Goal: Information Seeking & Learning: Learn about a topic

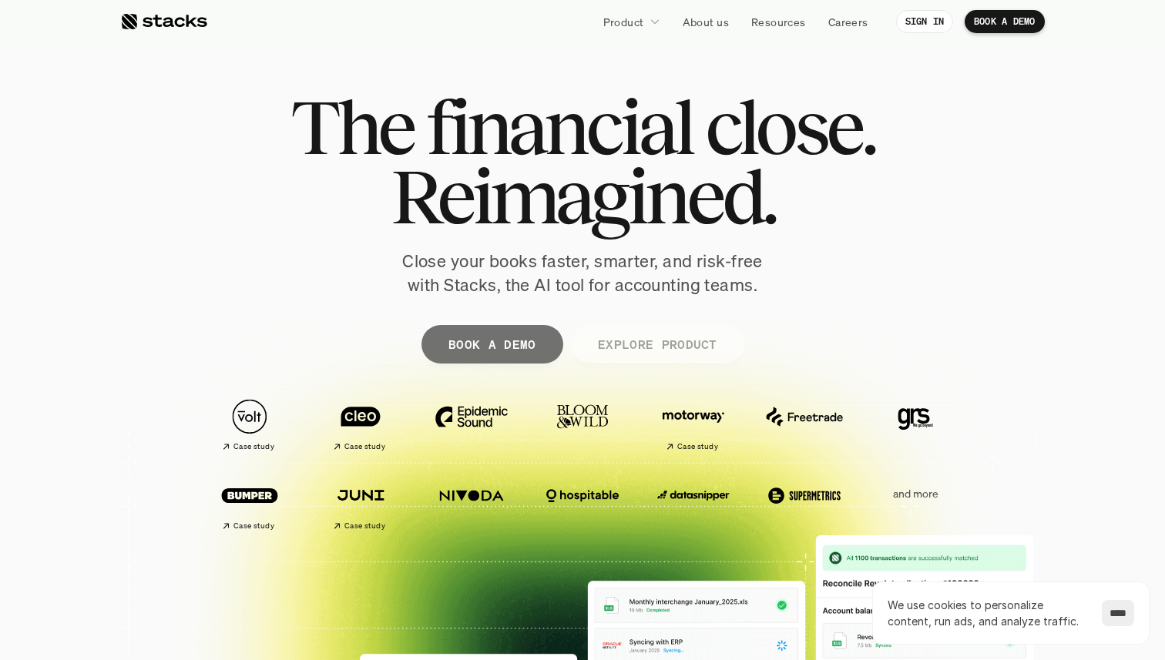
click at [622, 343] on p "EXPLORE PRODUCT" at bounding box center [656, 344] width 119 height 22
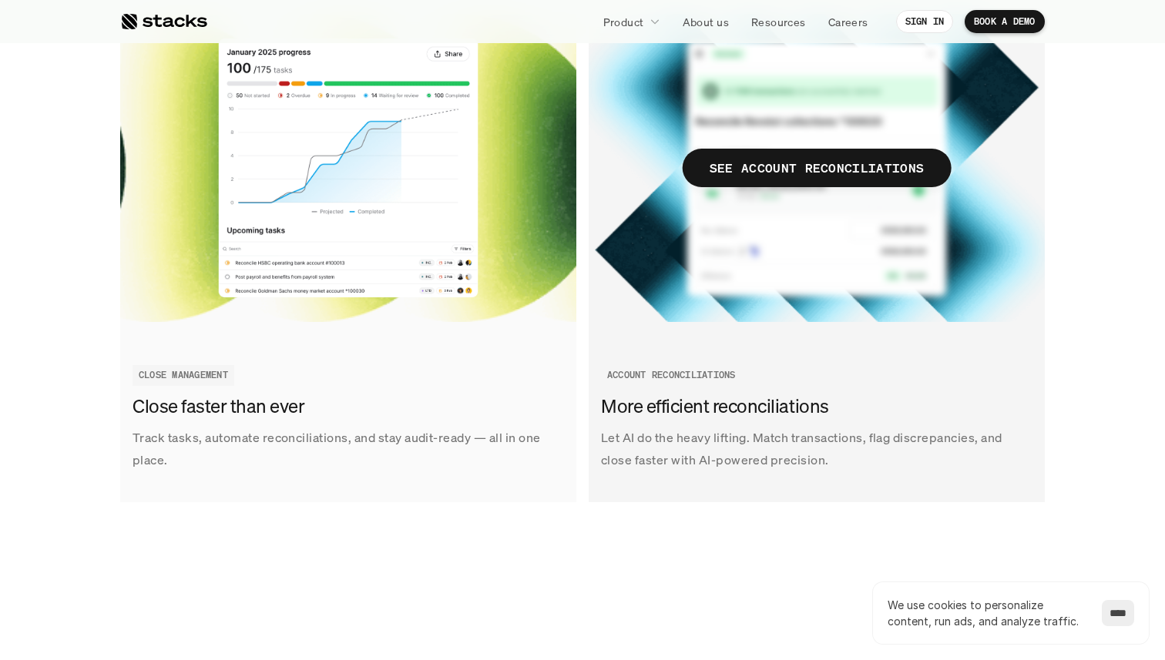
scroll to position [1877, 0]
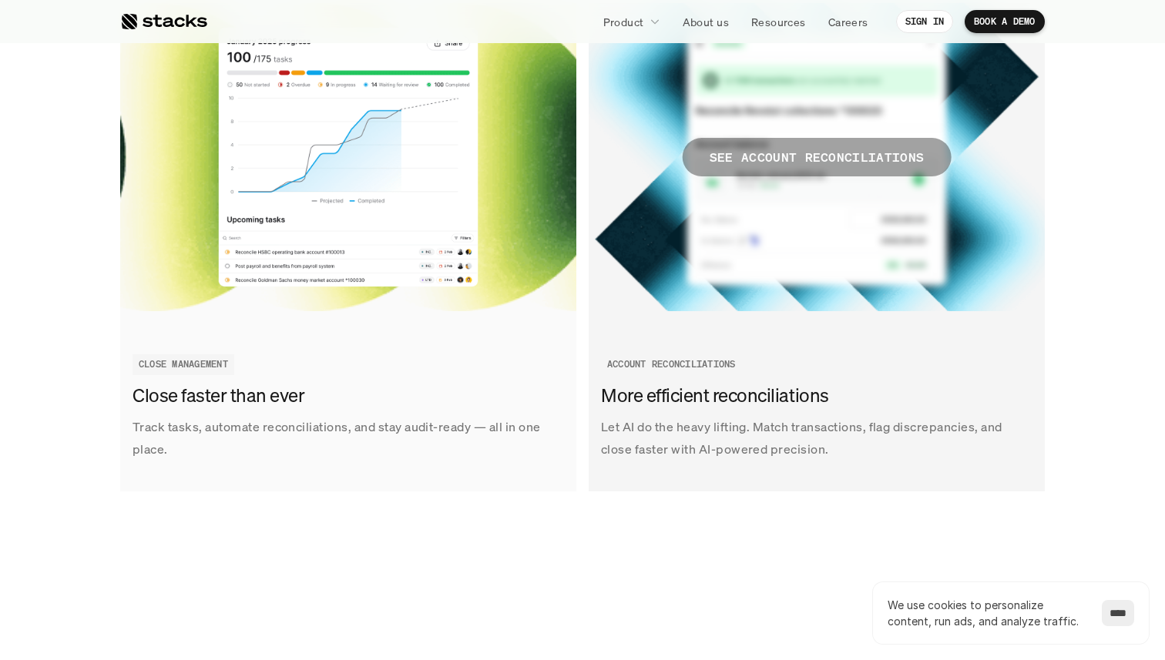
click at [789, 154] on p "SEE ACCOUNT RECONCILIATIONS" at bounding box center [816, 157] width 215 height 22
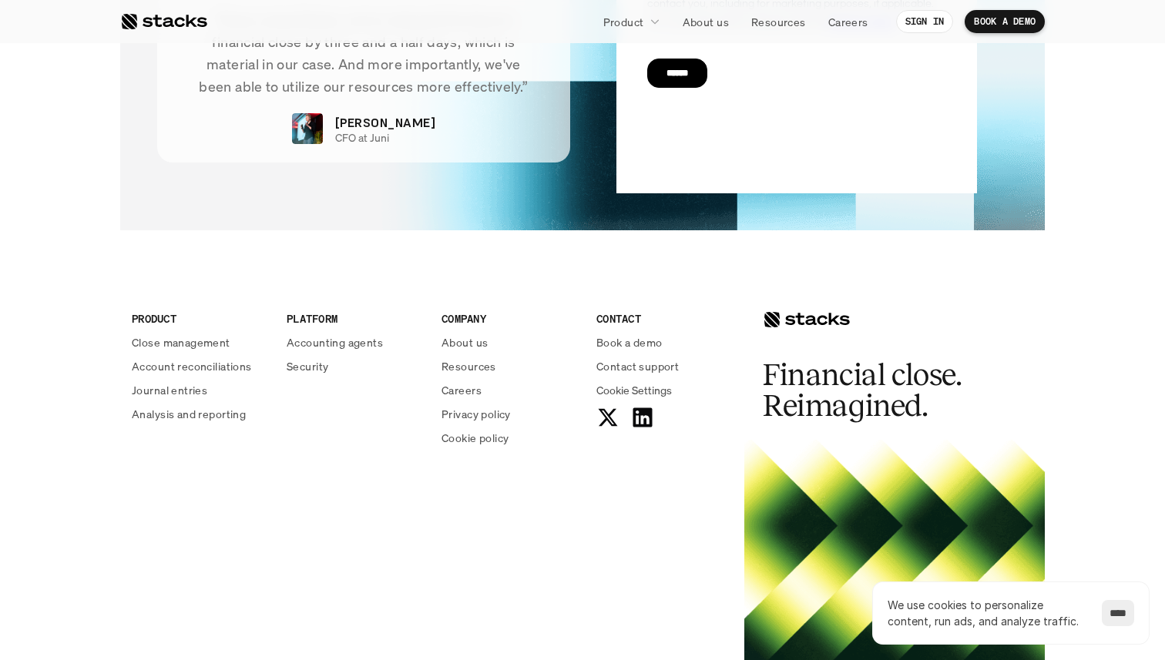
scroll to position [3743, 0]
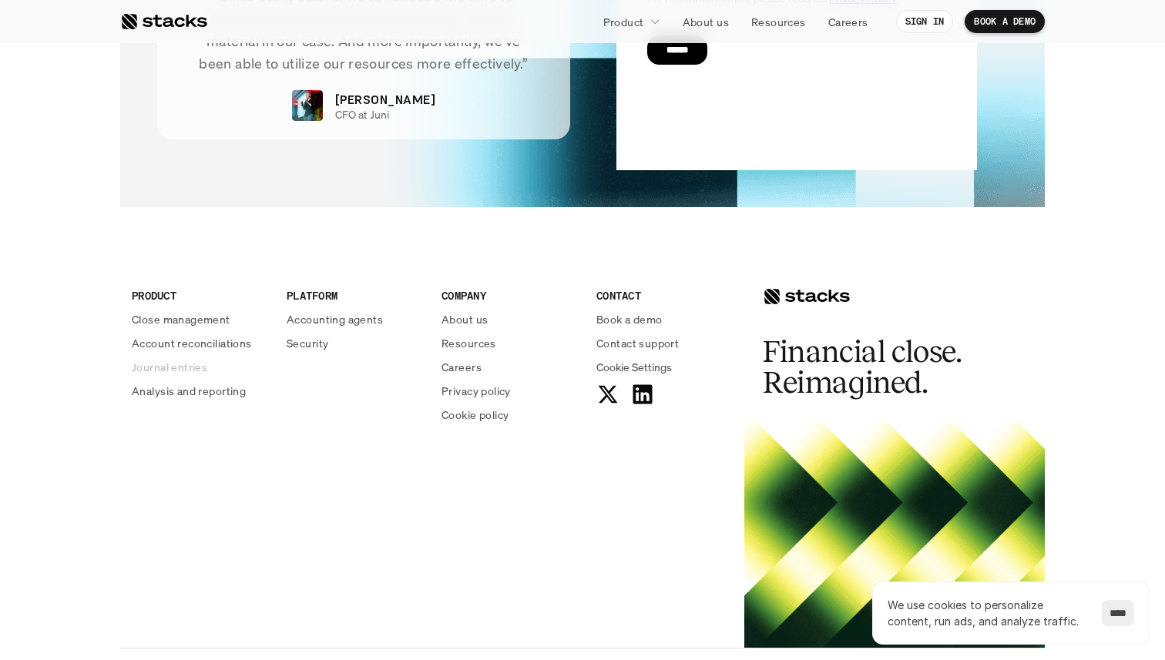
click at [177, 374] on p "Journal entries" at bounding box center [169, 367] width 75 height 16
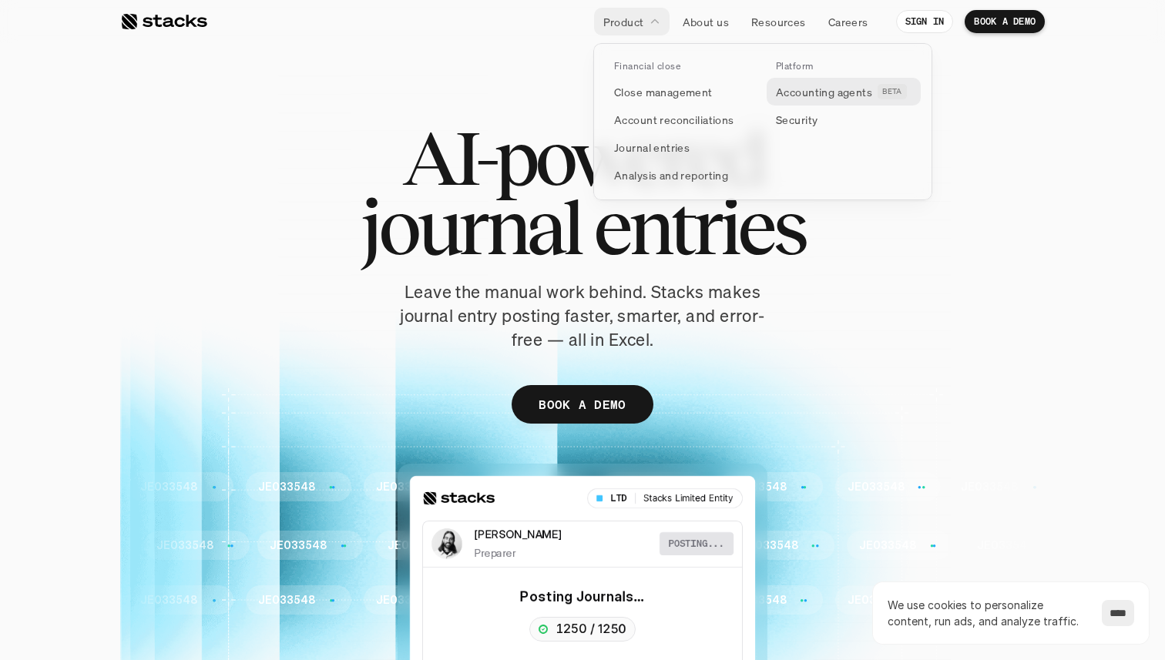
click at [806, 94] on p "Accounting agents" at bounding box center [824, 92] width 96 height 16
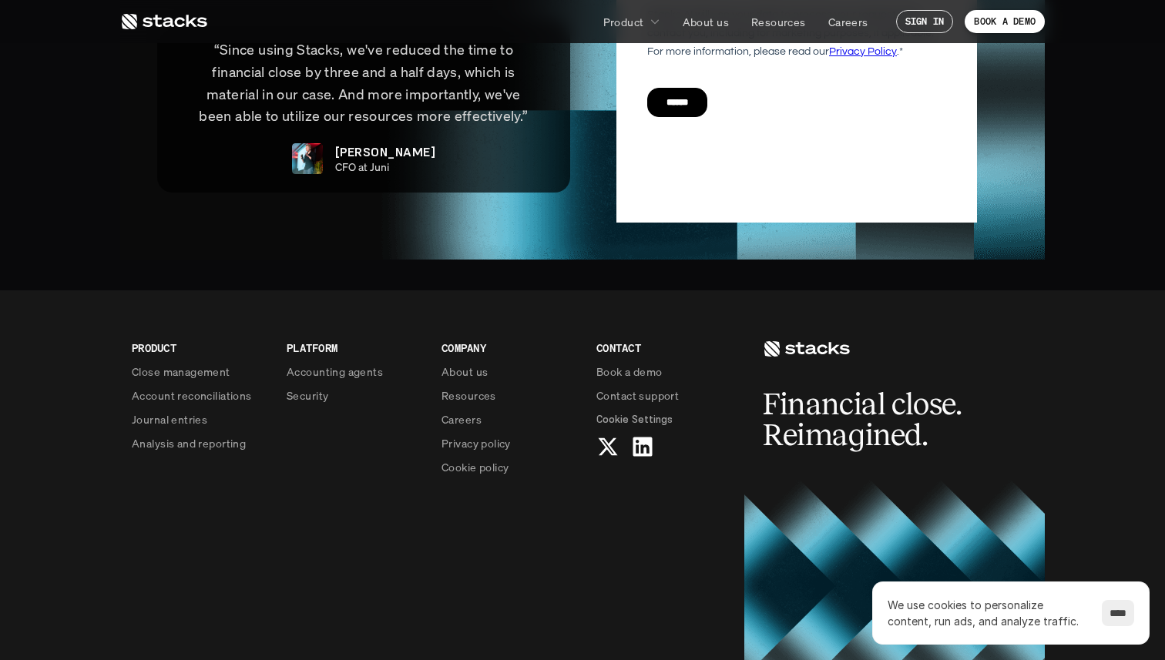
scroll to position [3756, 0]
